Goal: Transaction & Acquisition: Purchase product/service

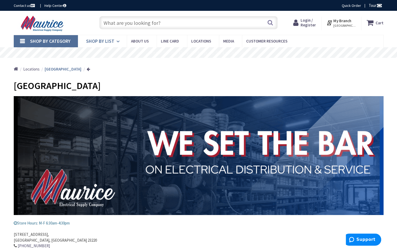
click at [92, 44] on span "Shop By List" at bounding box center [100, 41] width 28 height 6
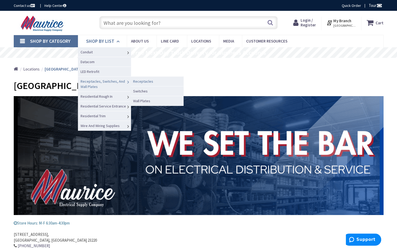
click at [140, 81] on span "Receptacles" at bounding box center [143, 81] width 20 height 5
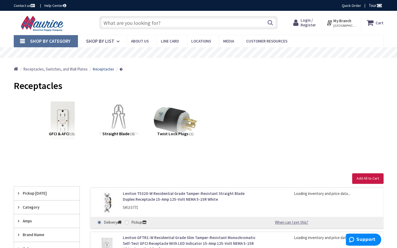
click at [63, 130] on img at bounding box center [62, 121] width 48 height 48
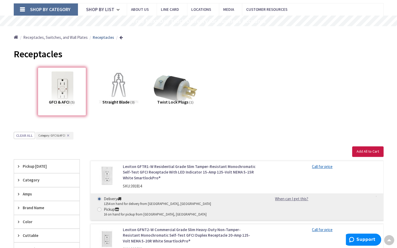
scroll to position [31, 0]
click at [116, 85] on img at bounding box center [119, 89] width 48 height 48
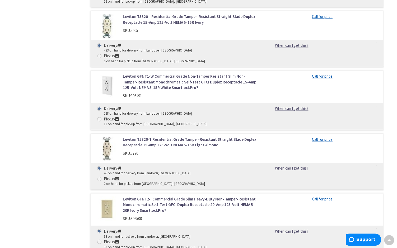
scroll to position [454, 0]
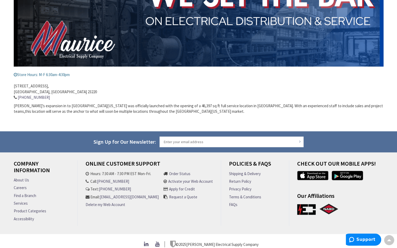
scroll to position [155, 0]
